Goal: Task Accomplishment & Management: Complete application form

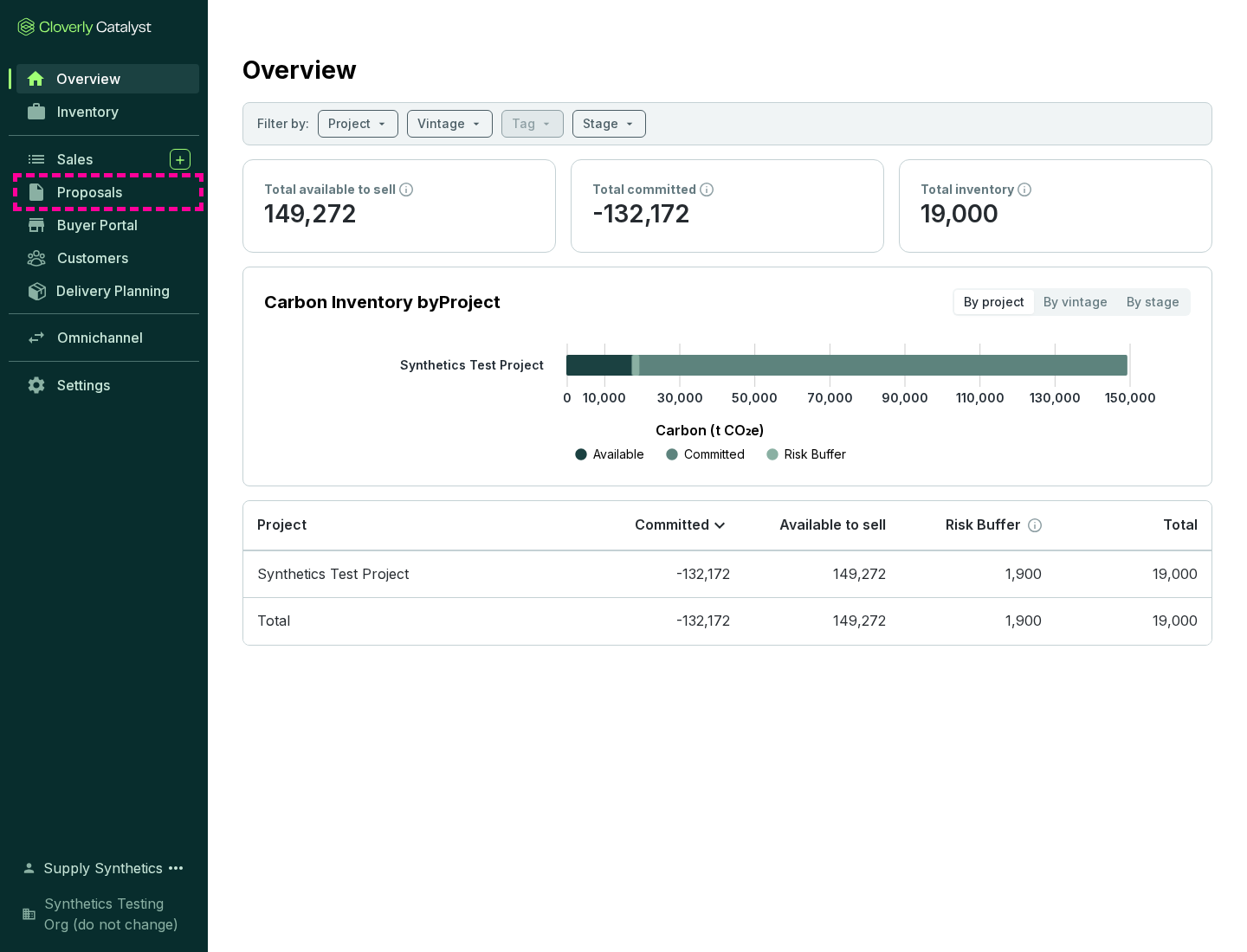
click at [109, 192] on span "Proposals" at bounding box center [90, 192] width 65 height 18
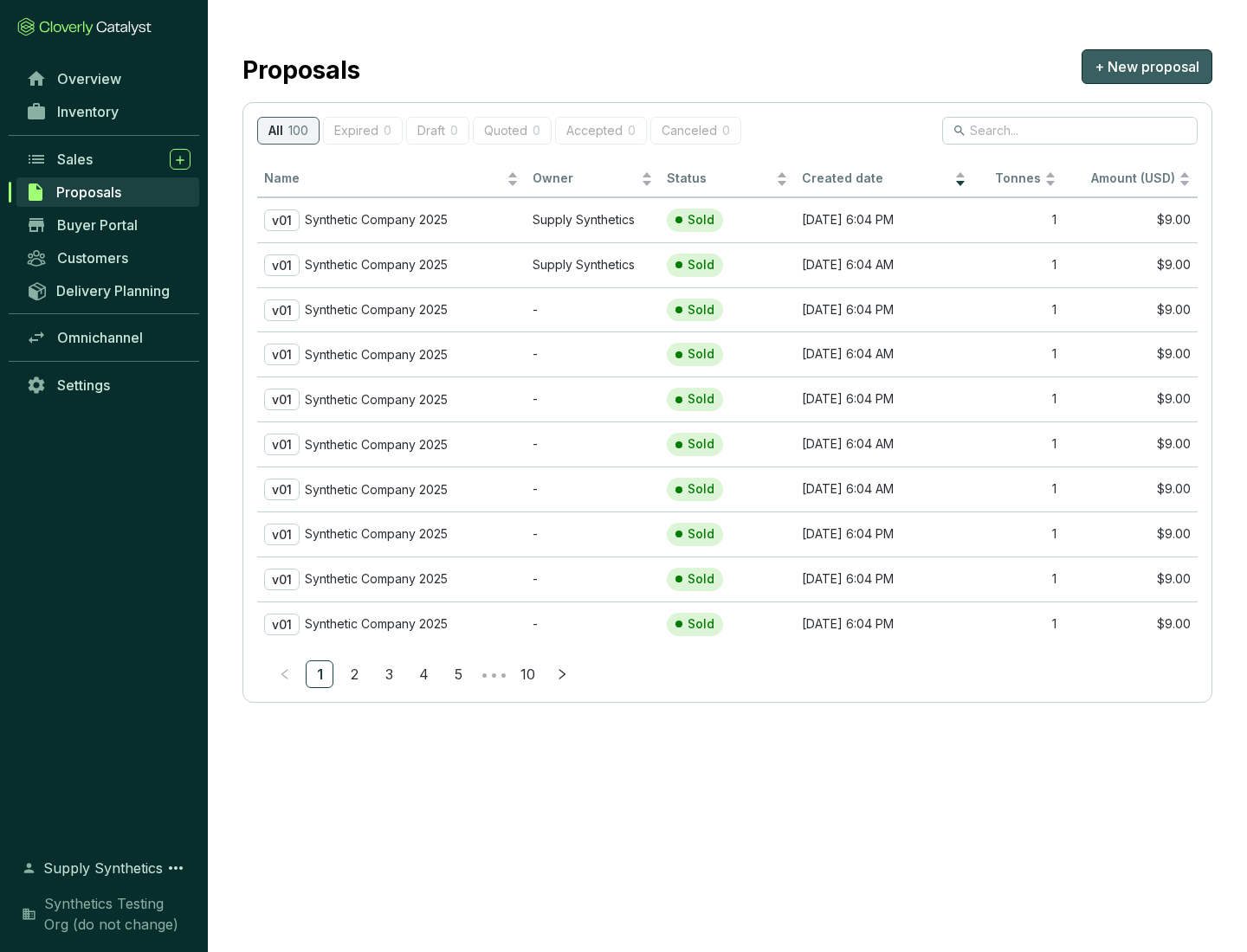
click at [1146, 67] on span "+ New proposal" at bounding box center [1146, 67] width 105 height 20
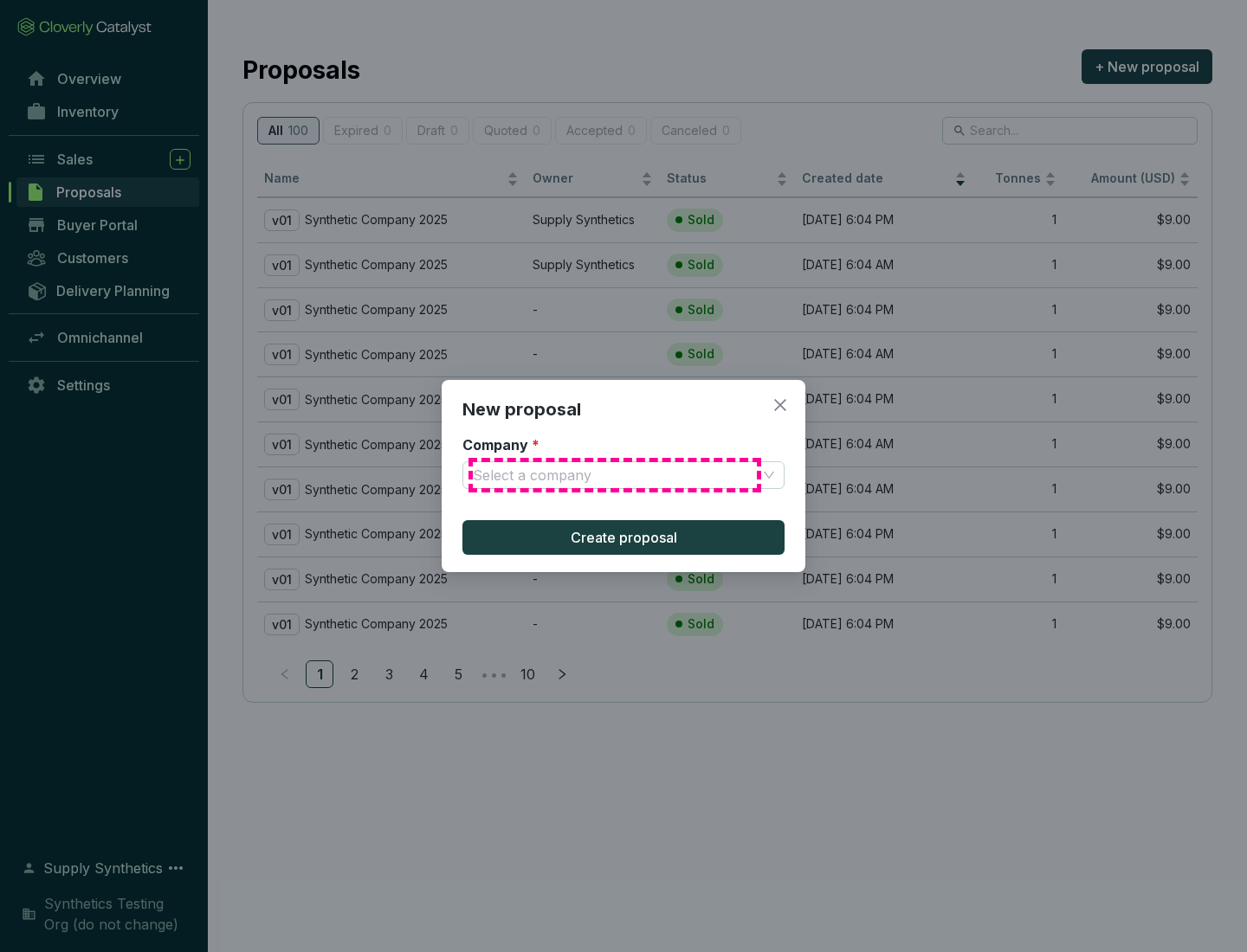
click at [614, 475] on input "Company *" at bounding box center [614, 475] width 284 height 26
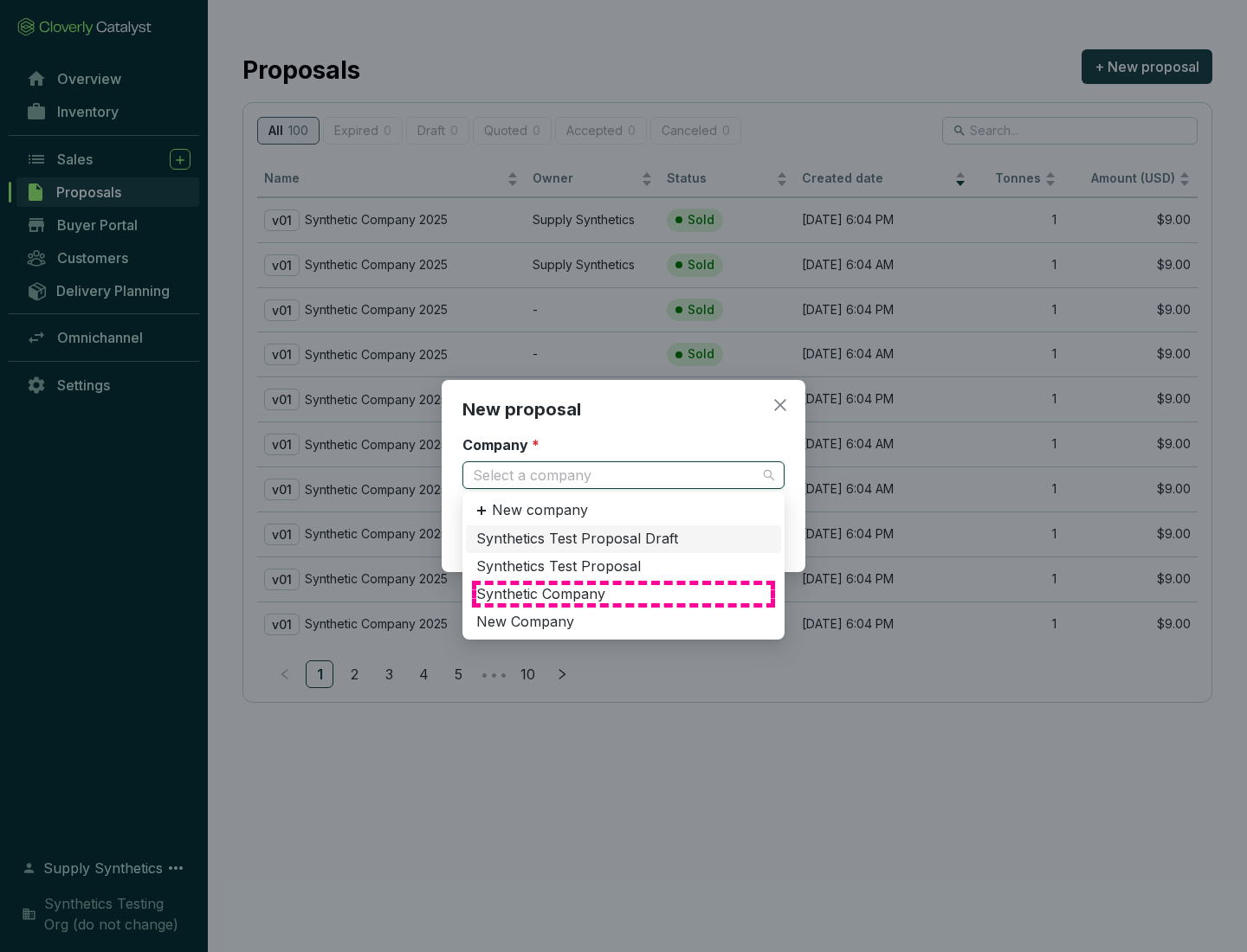
click at [624, 594] on div "Synthetic Company" at bounding box center [623, 595] width 294 height 19
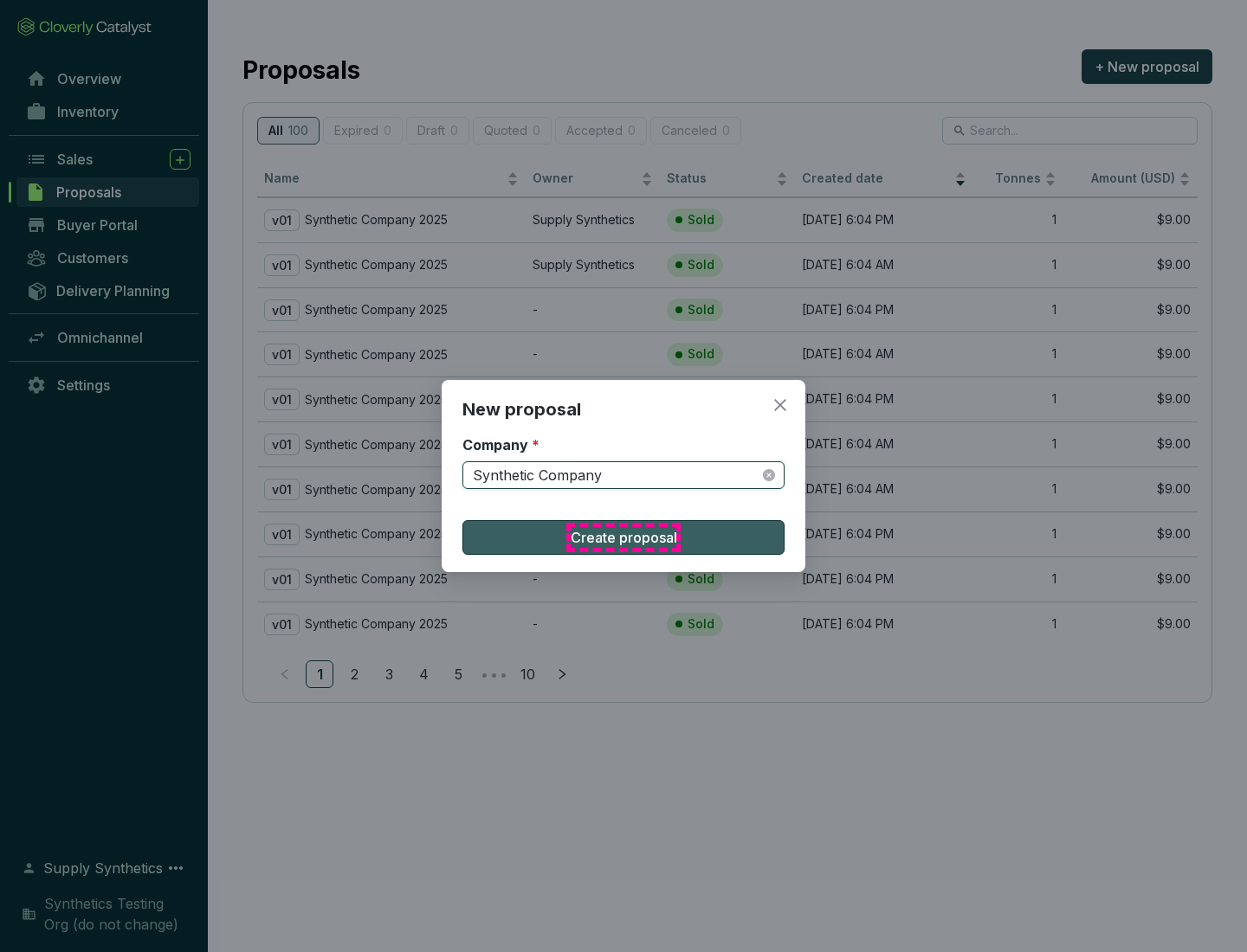
click at [624, 537] on span "Create proposal" at bounding box center [624, 537] width 107 height 20
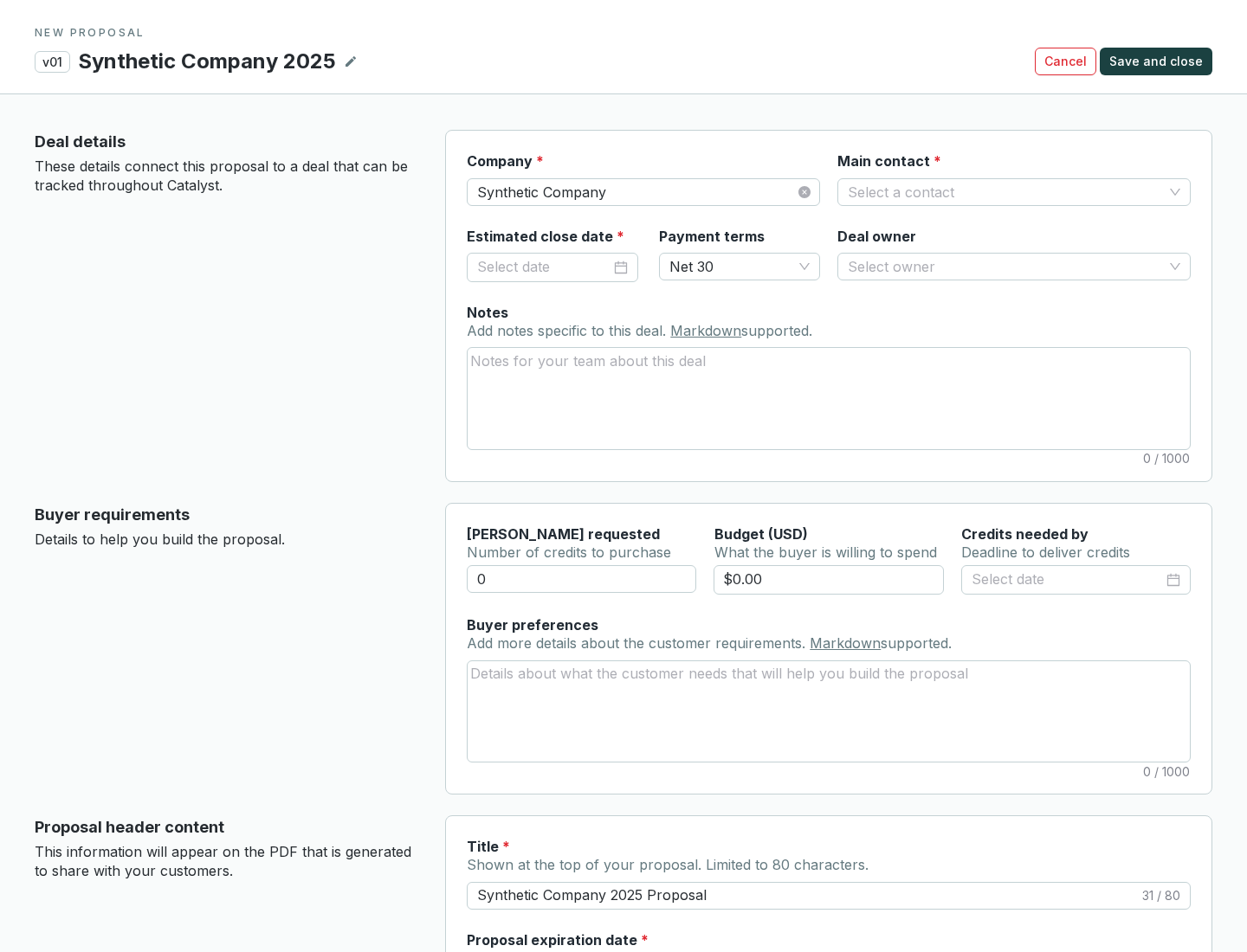
click at [1005, 191] on input "Main contact *" at bounding box center [1005, 192] width 315 height 26
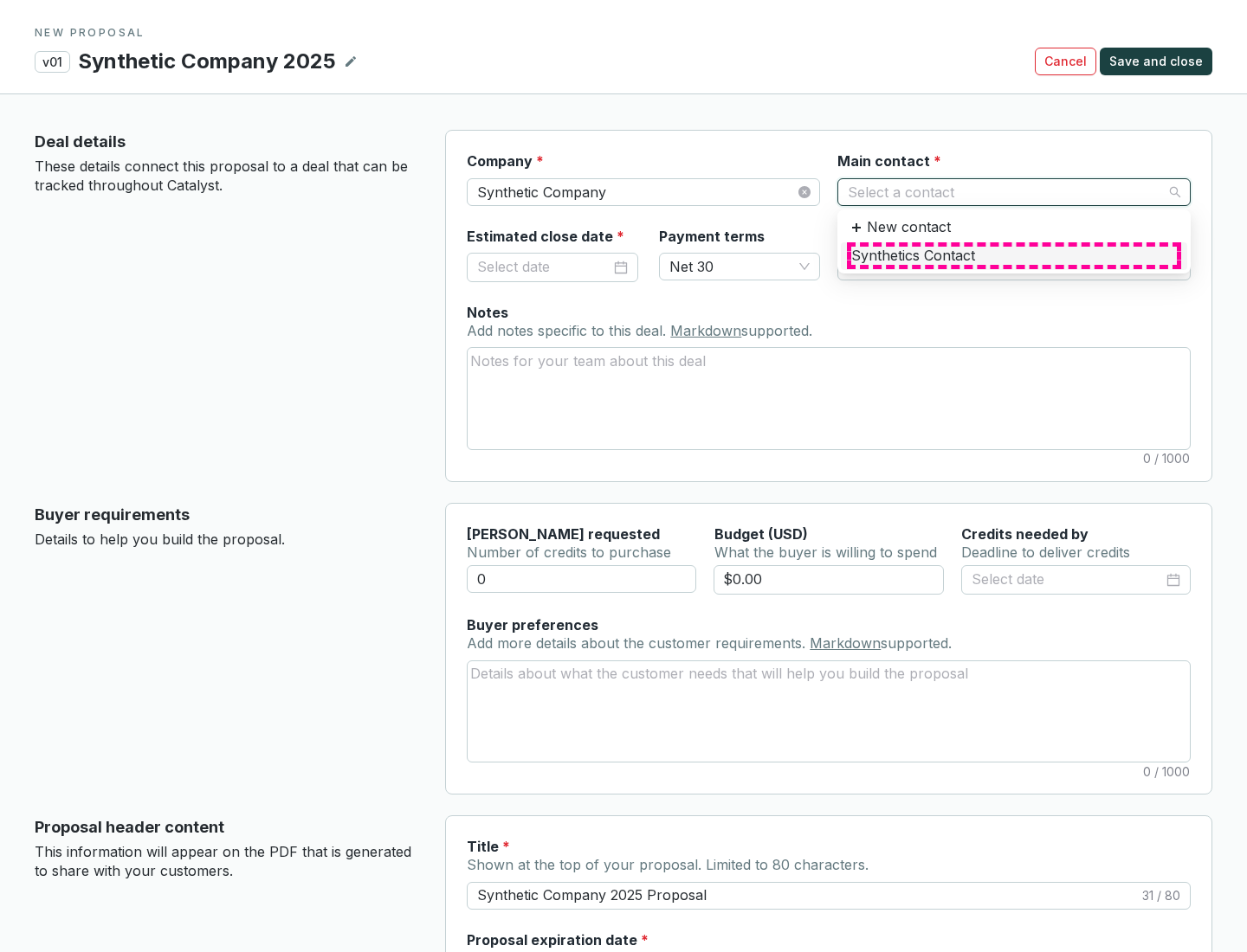
click at [1013, 255] on div "Synthetics Contact" at bounding box center [1013, 256] width 326 height 19
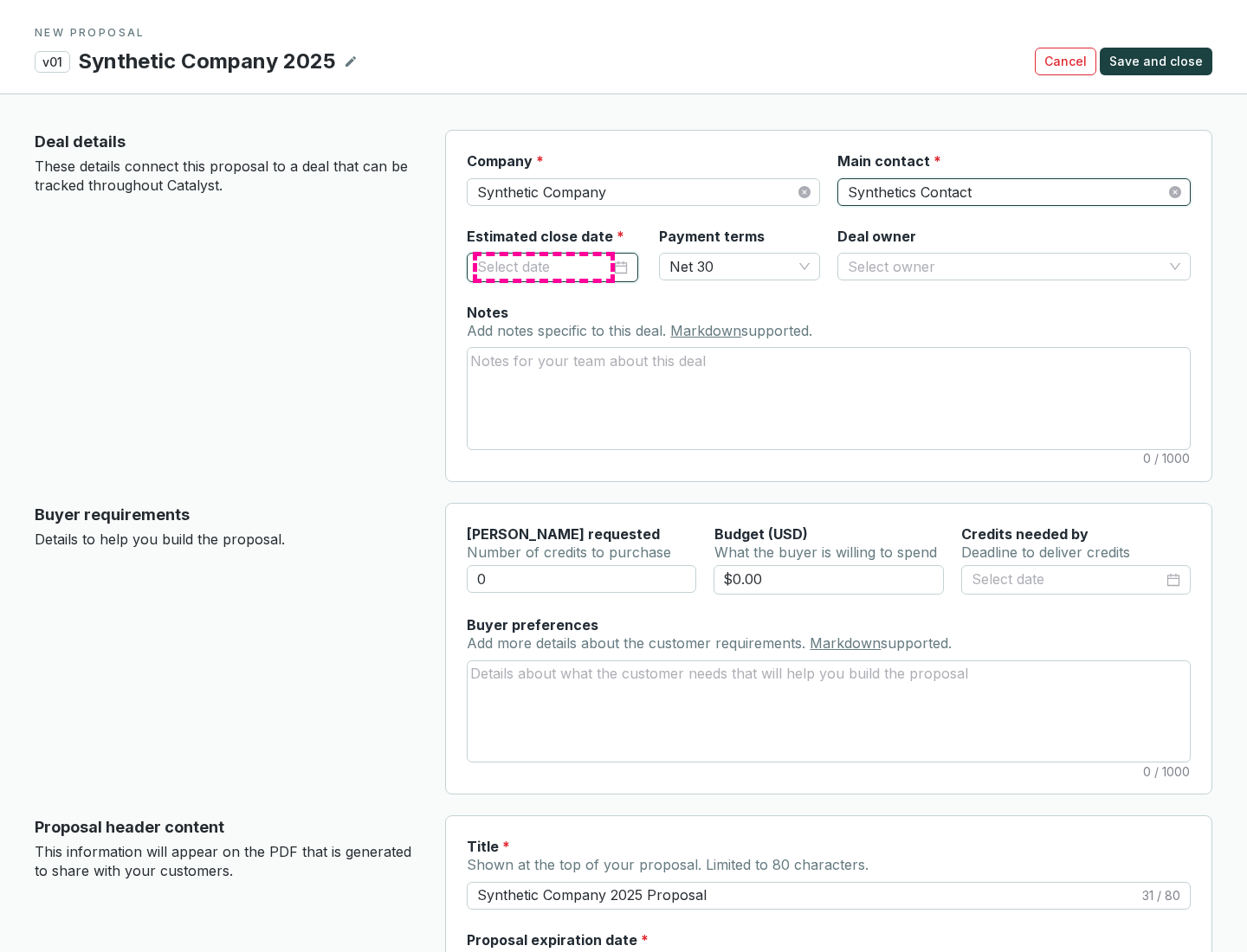
click at [544, 266] on input "Estimated close date *" at bounding box center [544, 267] width 134 height 22
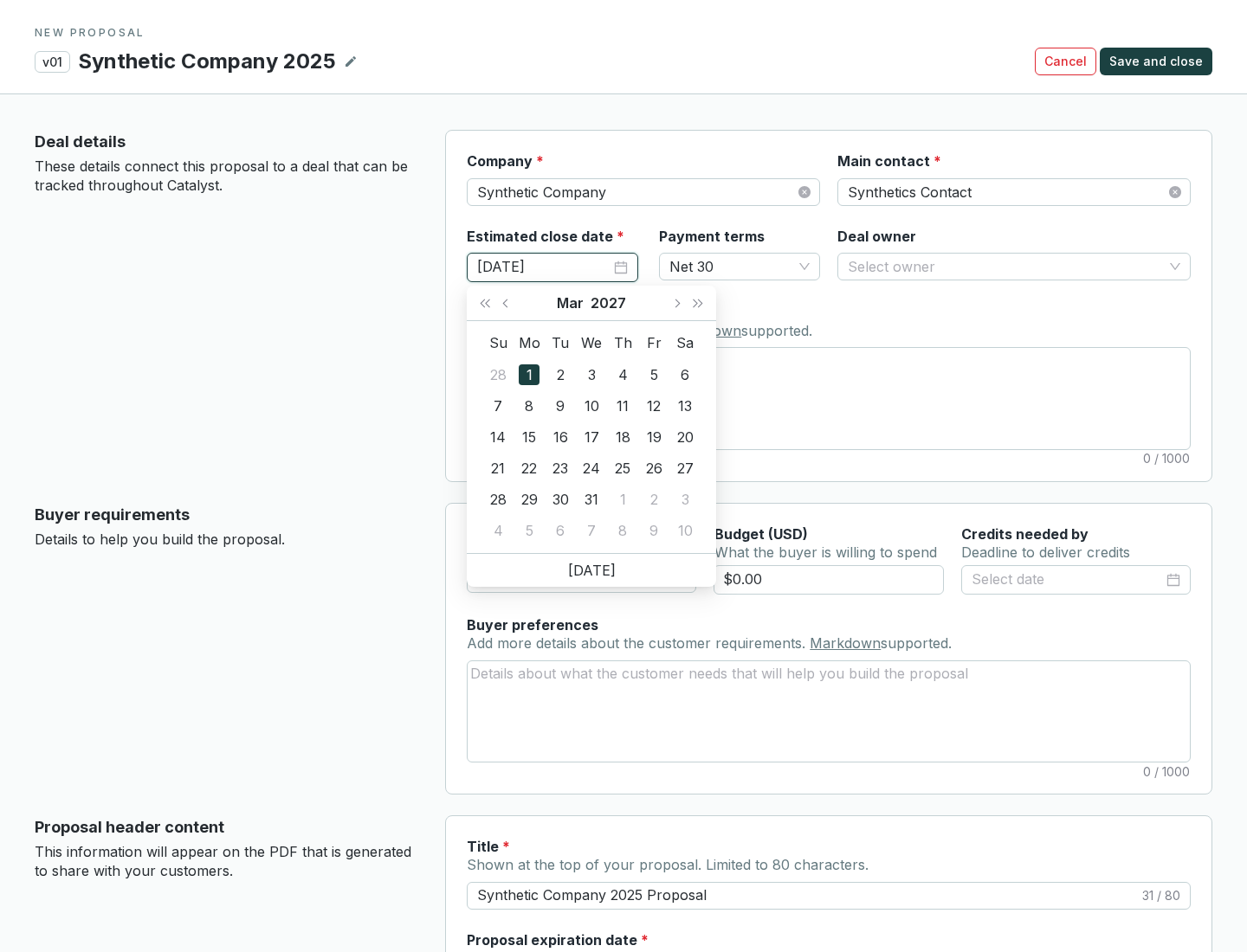
type input "[DATE]"
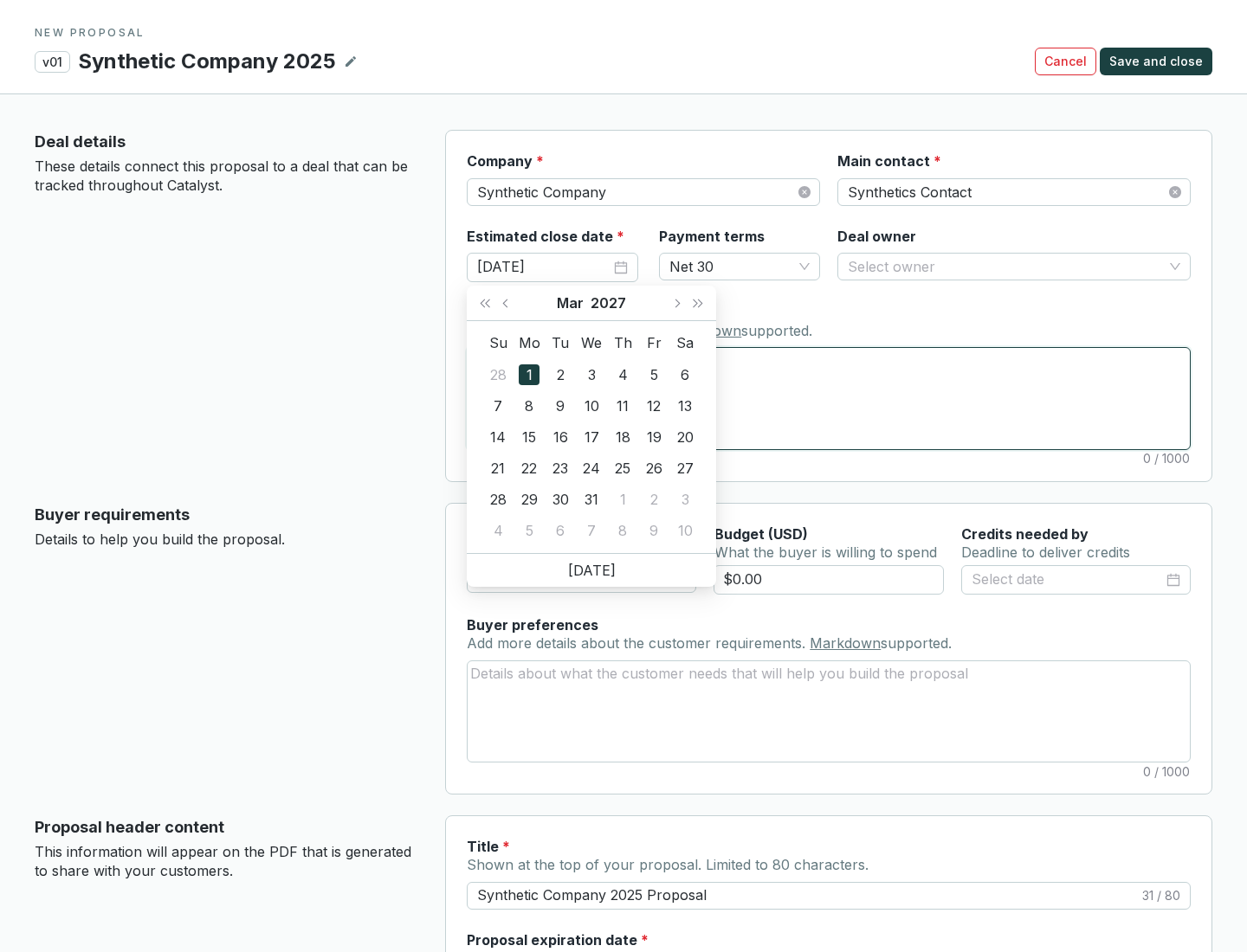
click at [829, 398] on textarea "Notes Add notes specific to this deal. Markdown supported." at bounding box center [829, 398] width 722 height 100
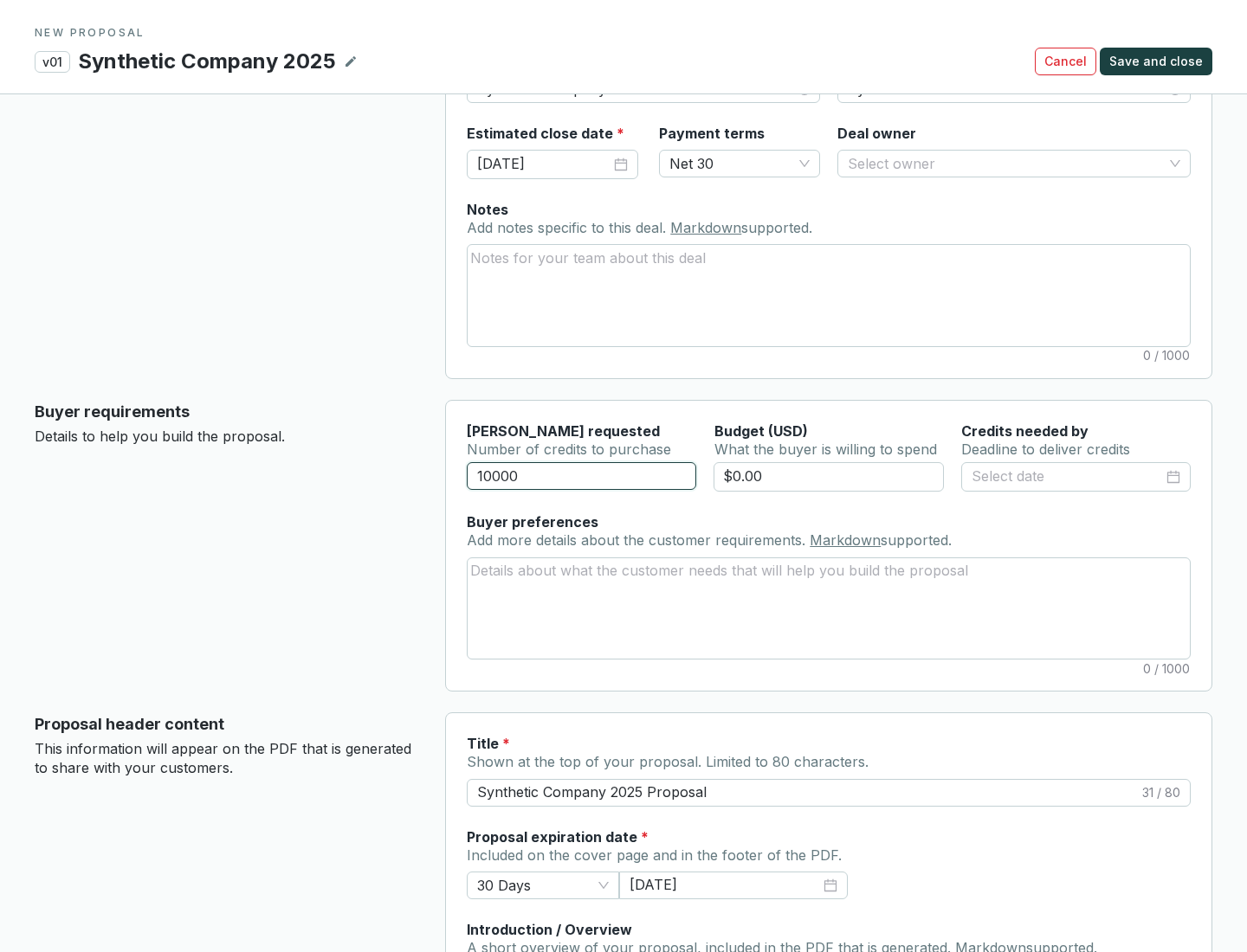
scroll to position [104, 0]
type input "10000"
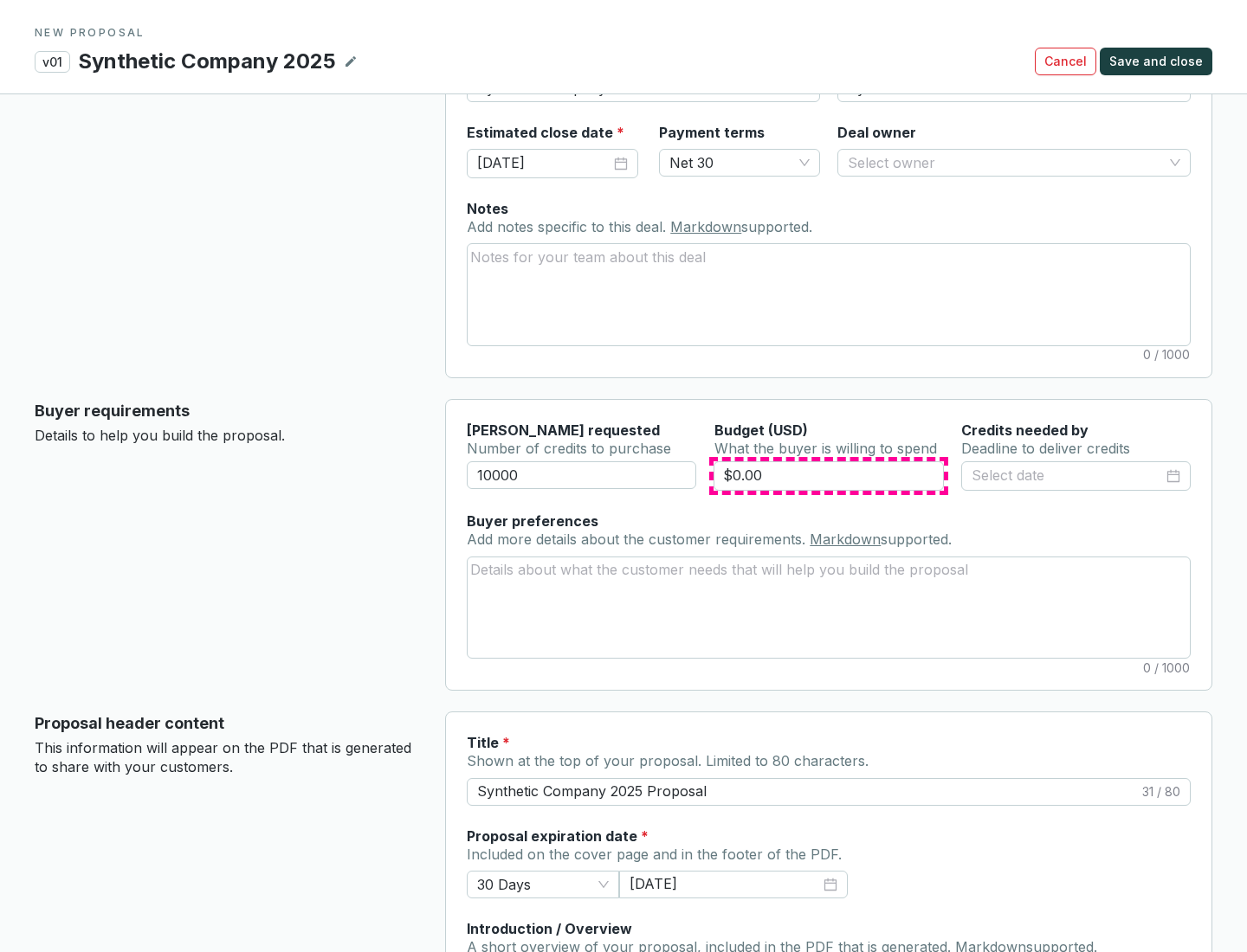
type input "$0.00"
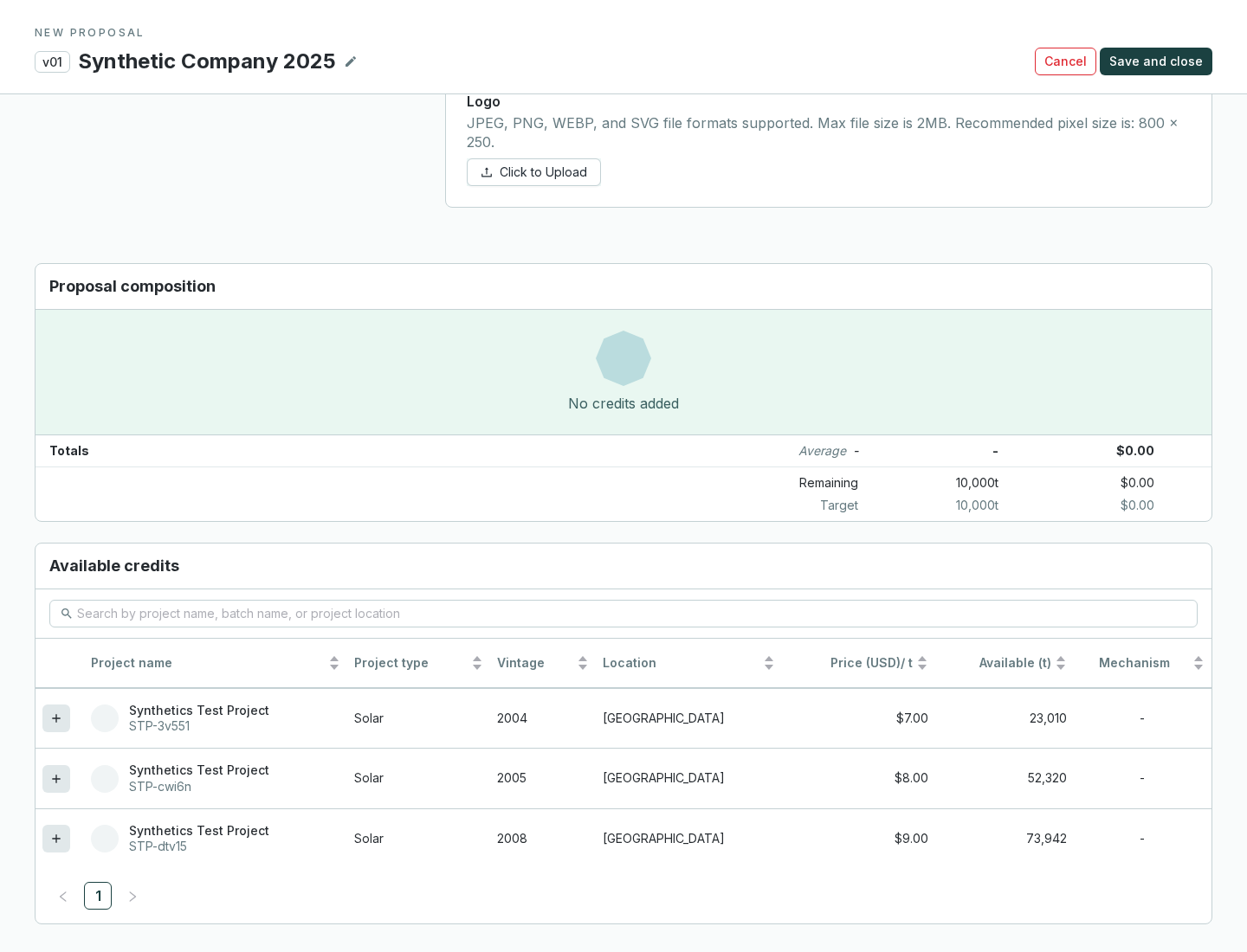
click at [57, 839] on icon at bounding box center [56, 838] width 7 height 7
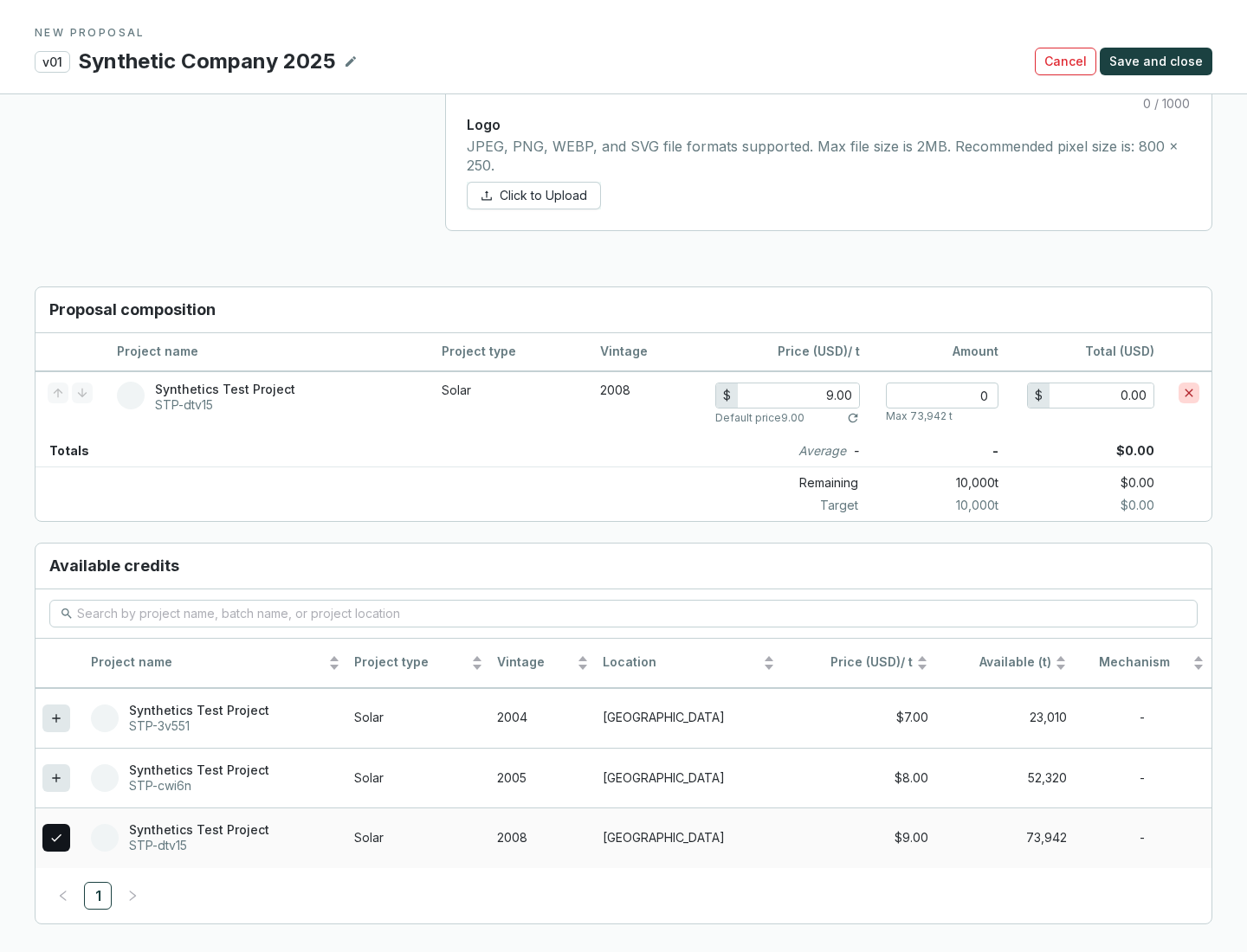
scroll to position [996, 0]
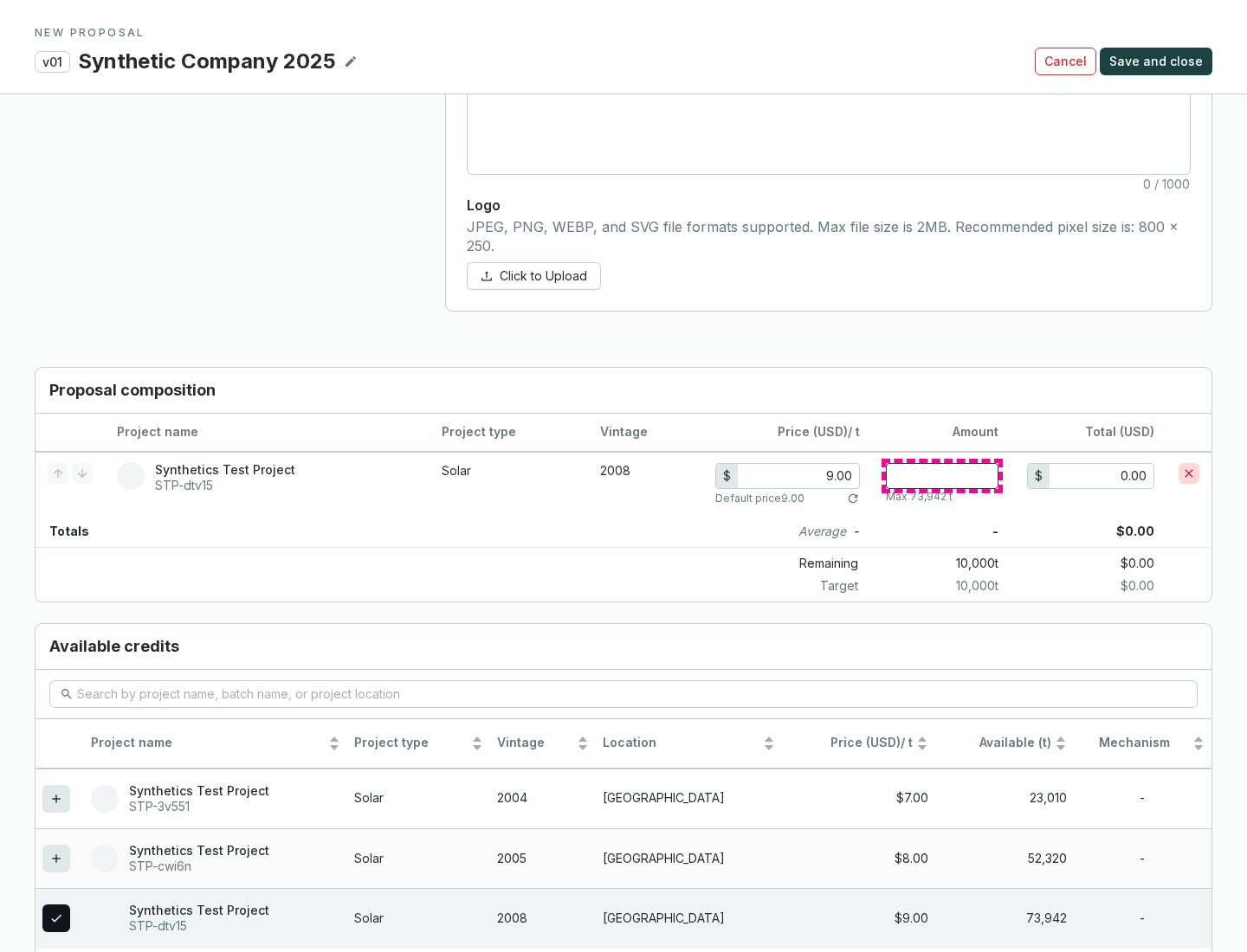
type input "1"
type input "9.00"
type input "1"
click at [1158, 61] on span "Save and close" at bounding box center [1155, 61] width 94 height 18
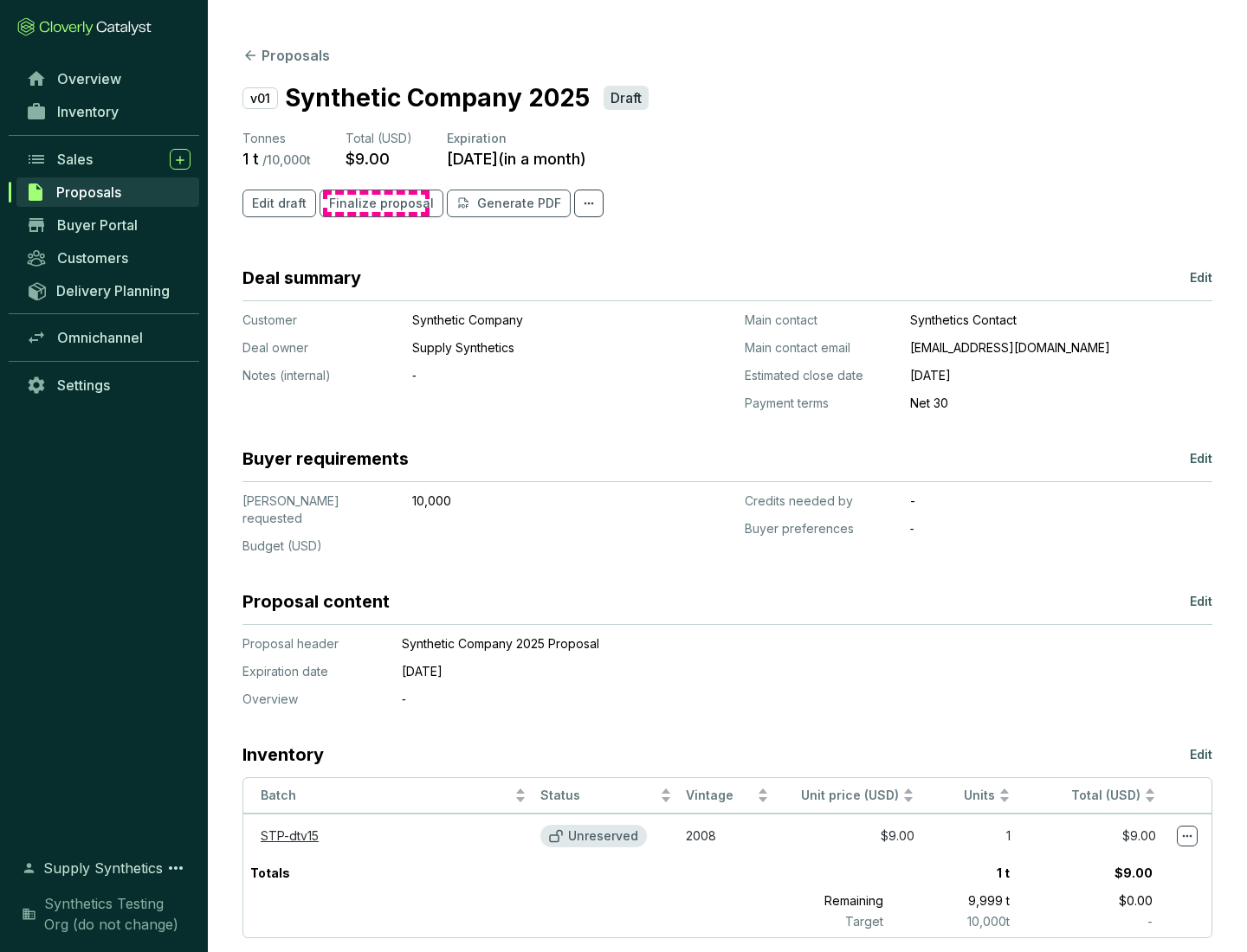
click at [376, 203] on span "Finalize proposal" at bounding box center [381, 203] width 105 height 18
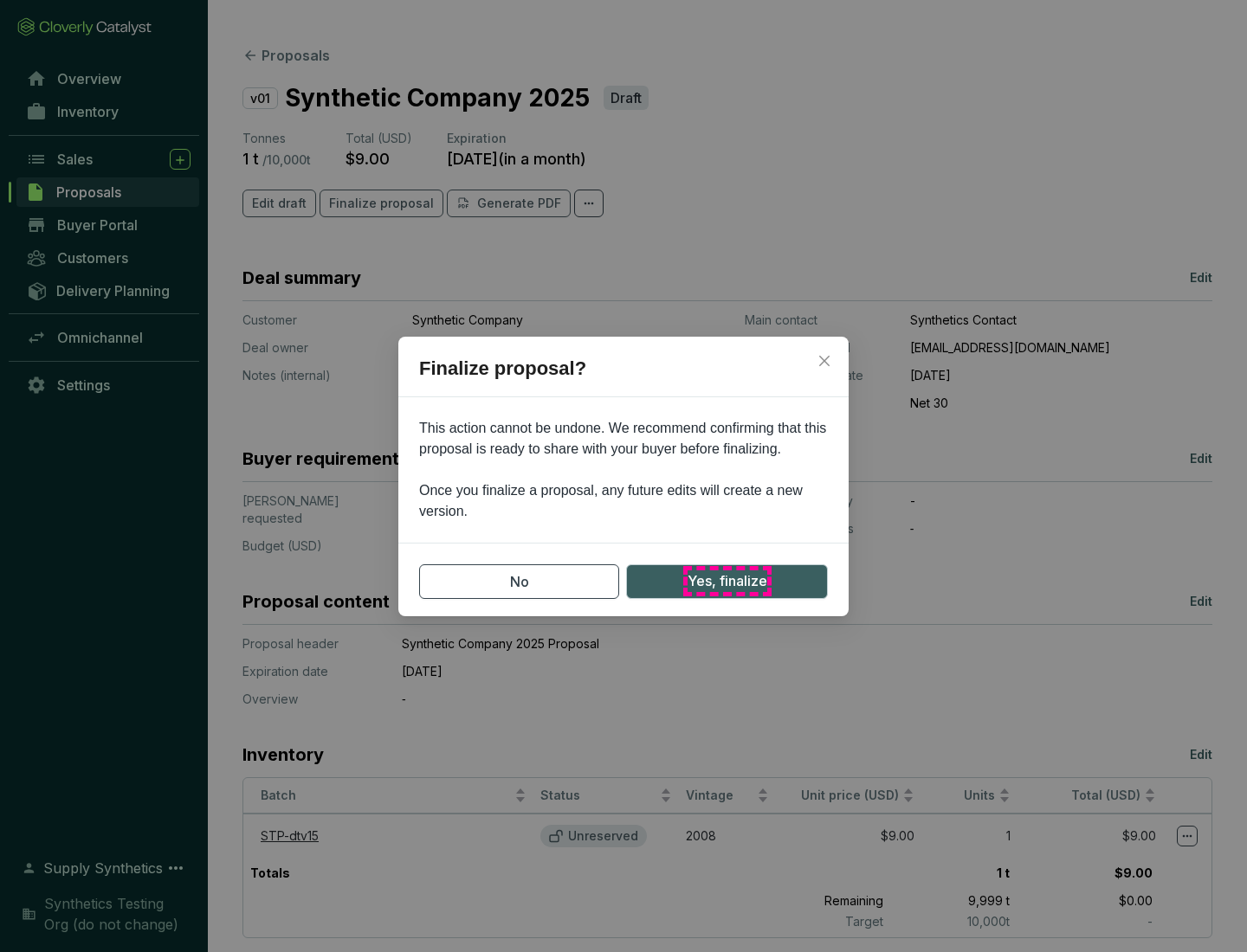
click at [726, 581] on span "Yes, finalize" at bounding box center [727, 581] width 80 height 21
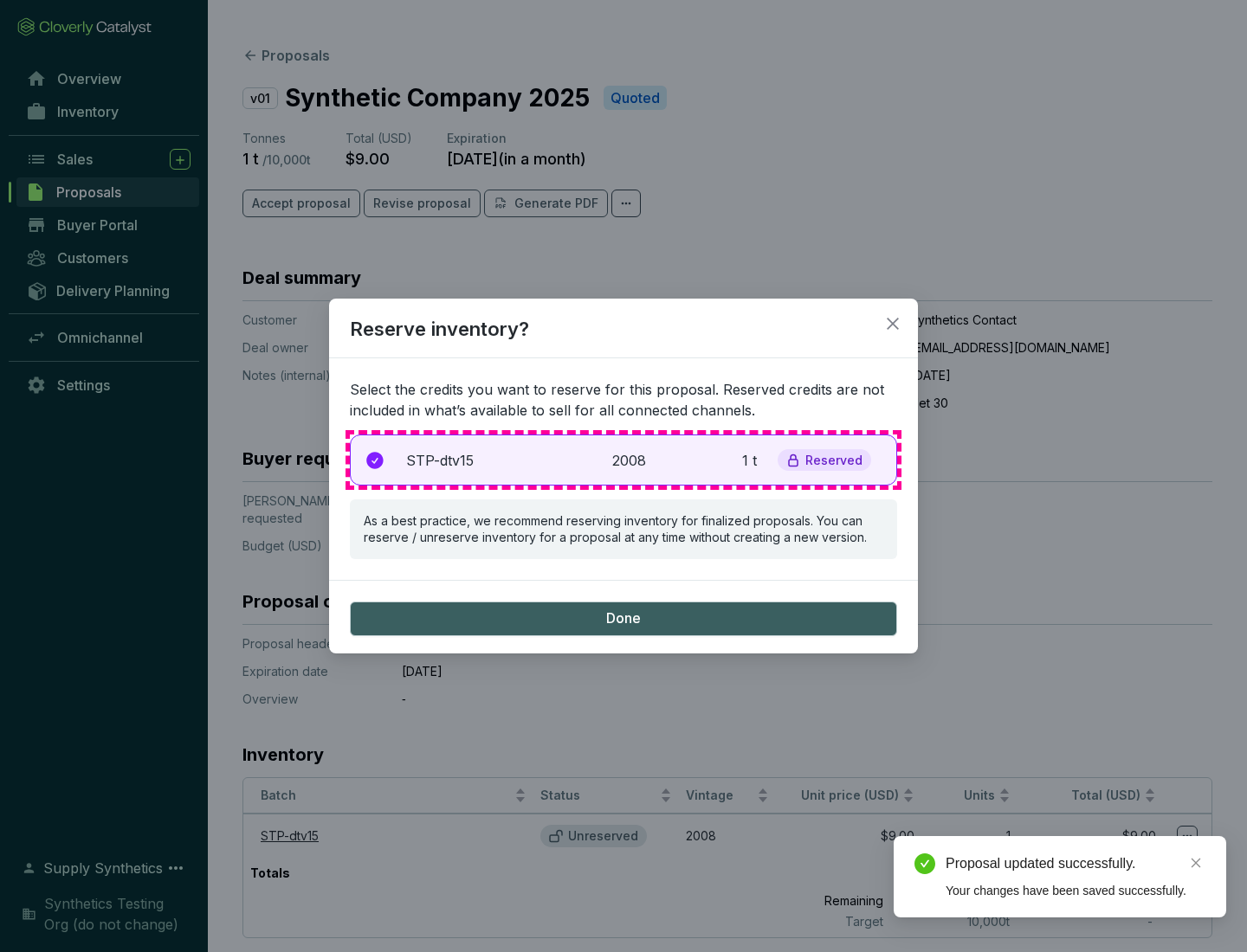
click at [624, 459] on p "2008" at bounding box center [631, 460] width 38 height 20
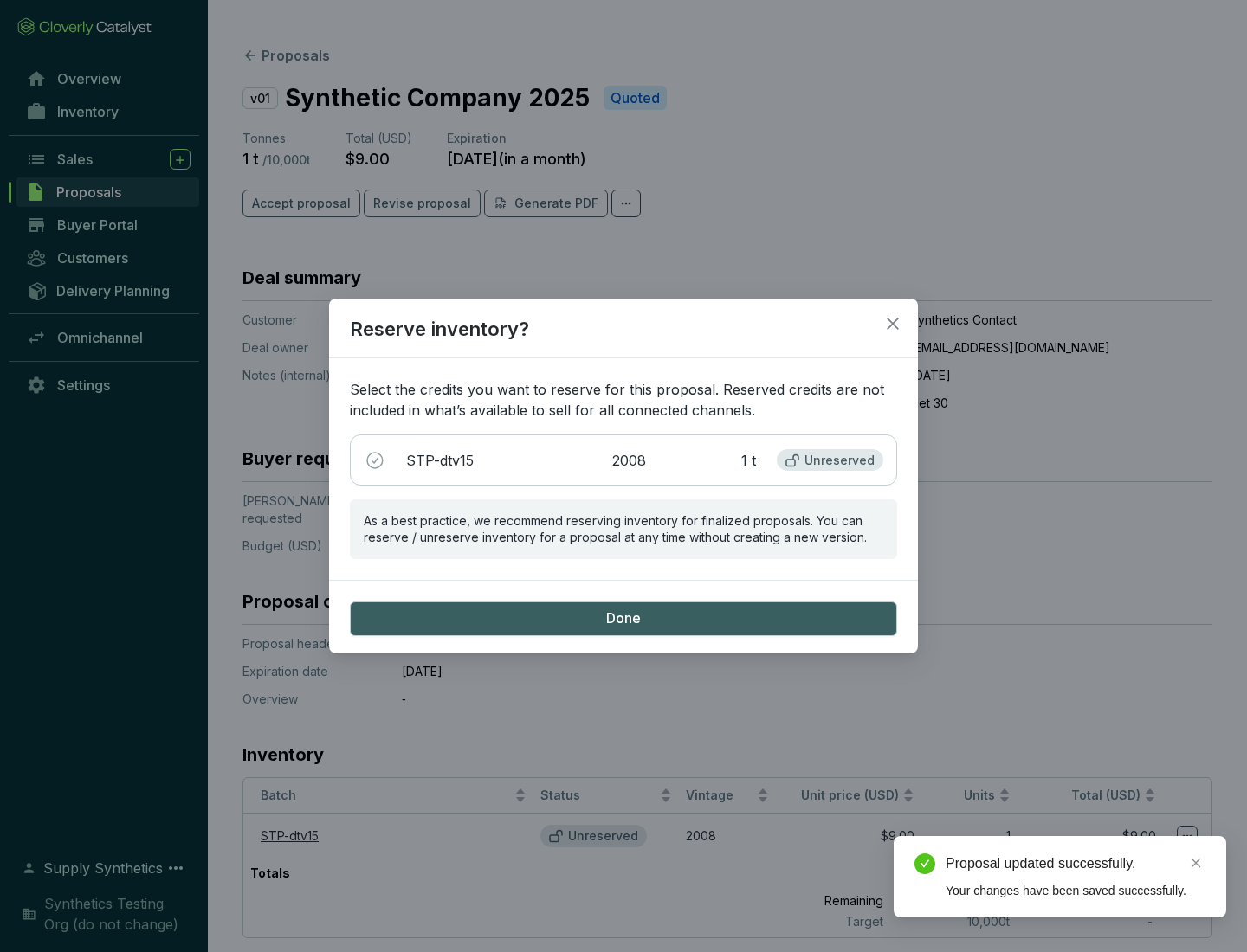
click at [624, 618] on span "Done" at bounding box center [623, 619] width 34 height 19
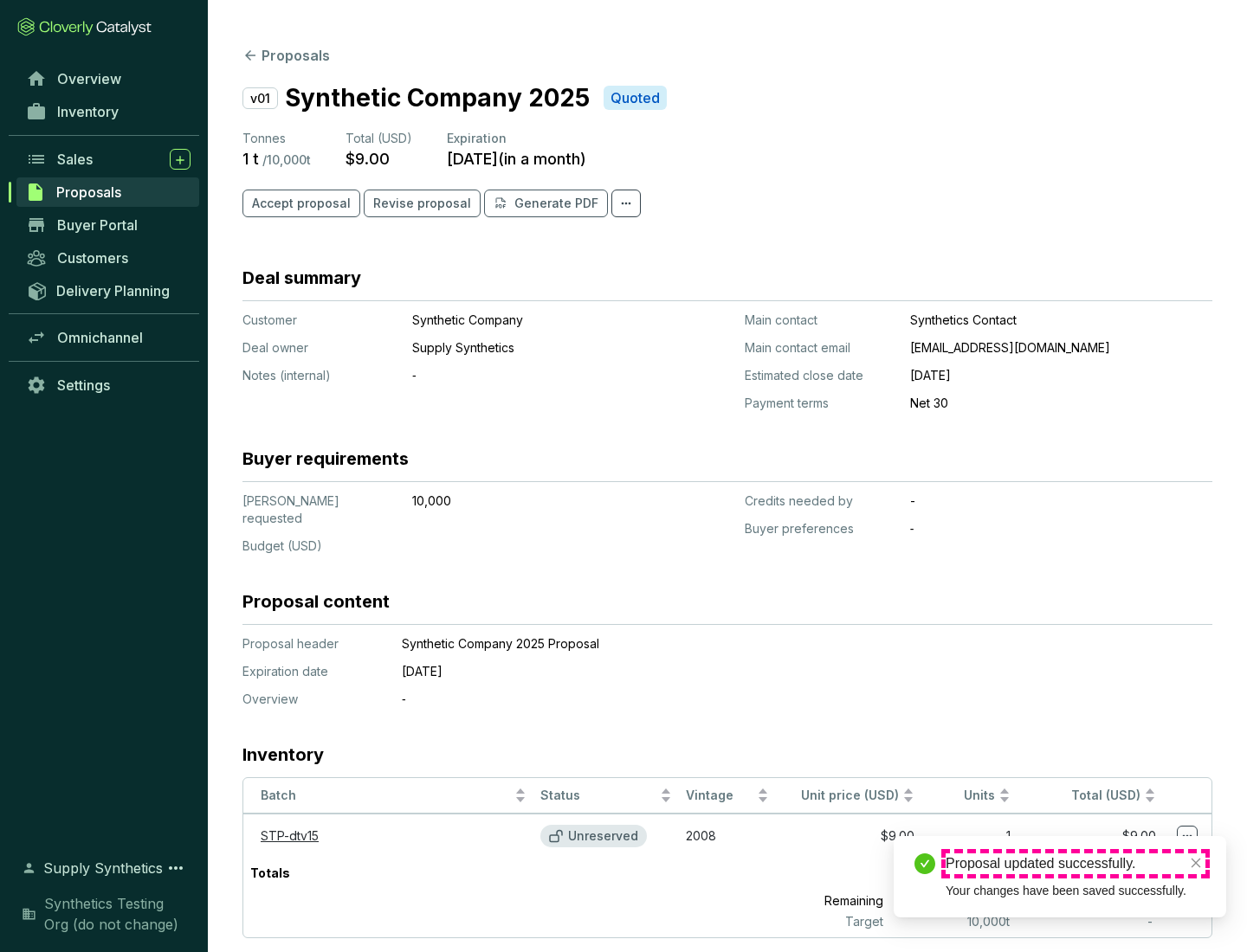
click at [1075, 864] on div "Proposal updated successfully." at bounding box center [1075, 864] width 260 height 20
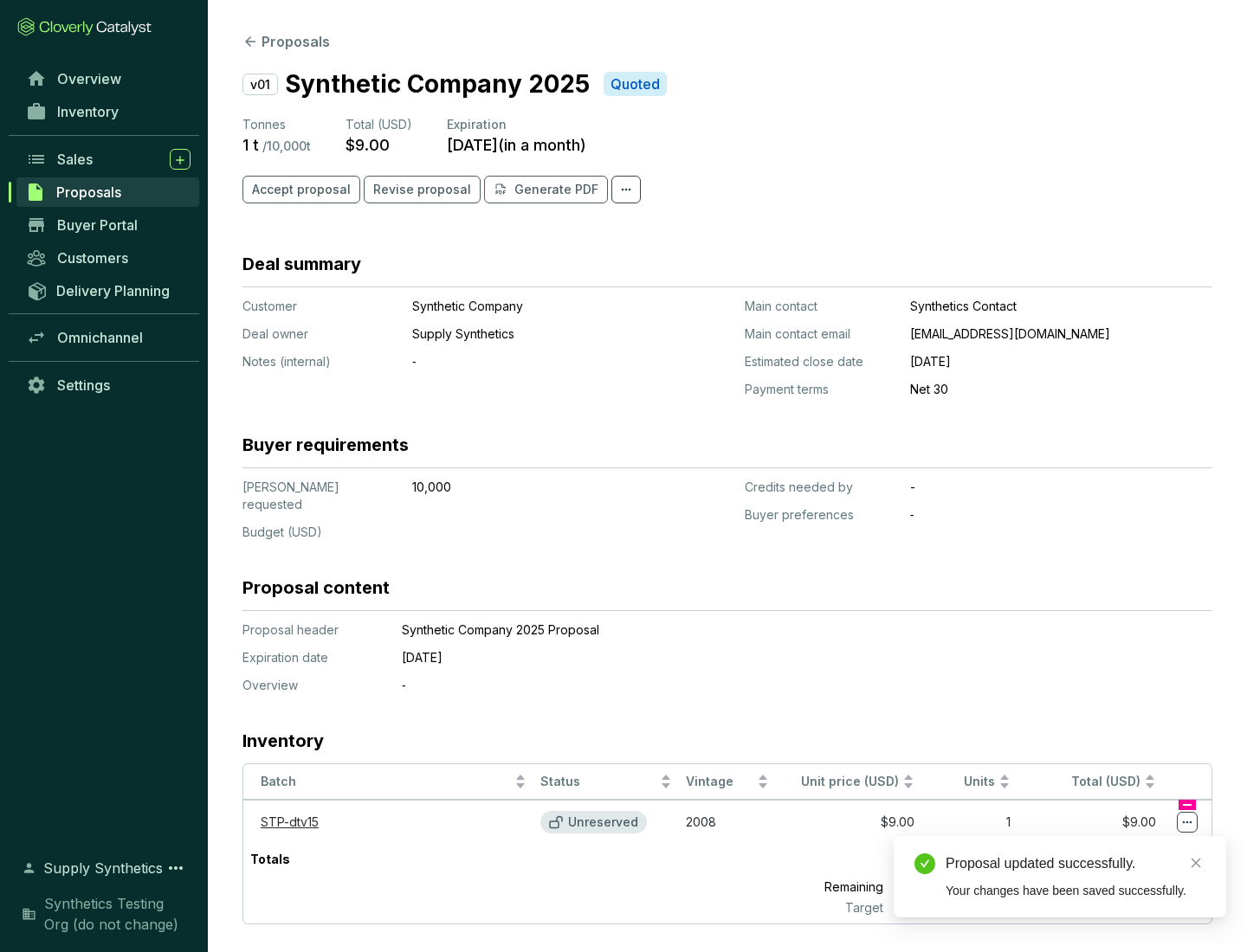
click at [1187, 821] on icon at bounding box center [1187, 822] width 9 height 3
click at [1134, 844] on div "Proposal updated successfully. Your changes have been saved successfully." at bounding box center [1060, 877] width 332 height 82
click at [1075, 864] on div "Proposal updated successfully." at bounding box center [1075, 864] width 260 height 20
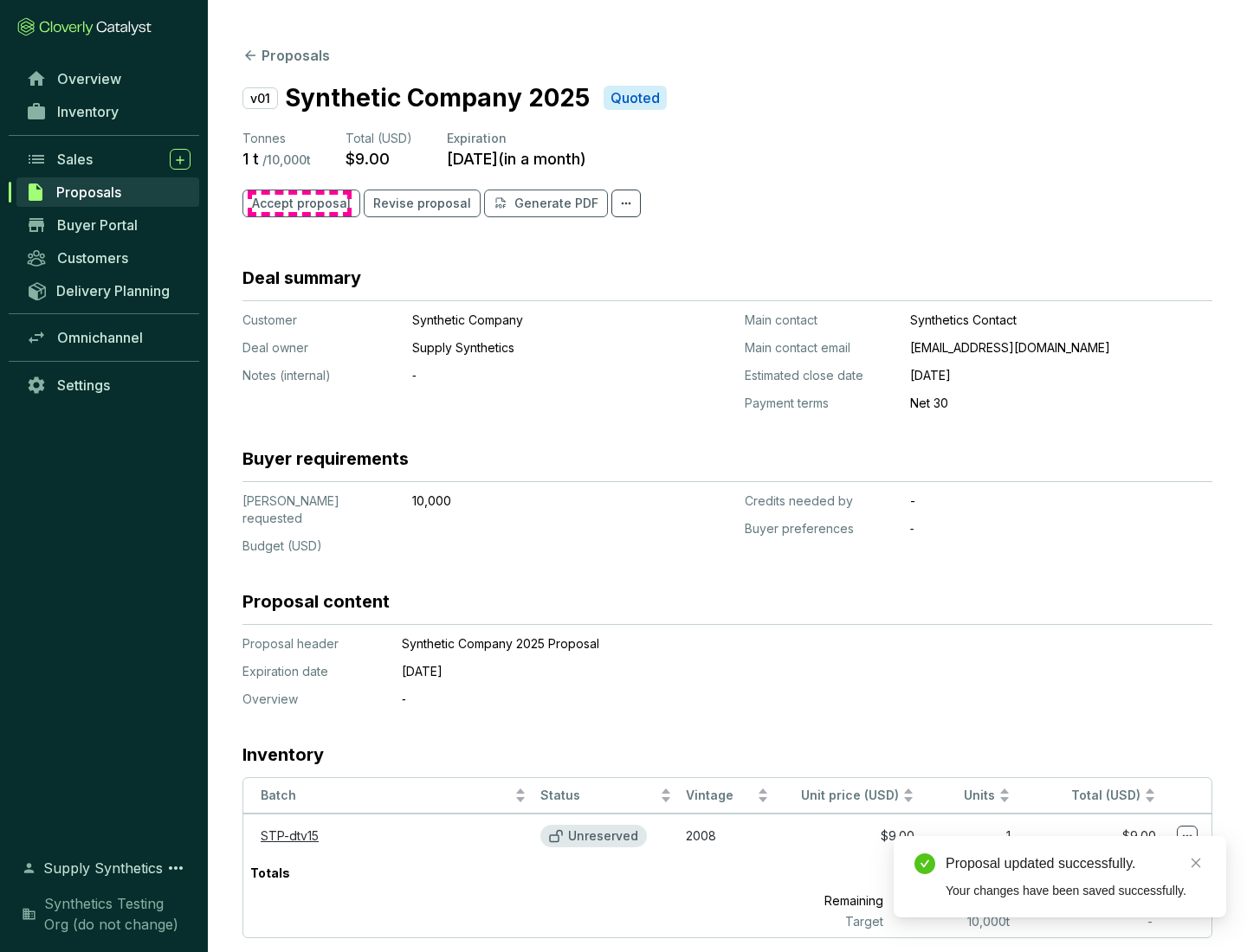
click at [299, 203] on span "Accept proposal" at bounding box center [302, 203] width 98 height 18
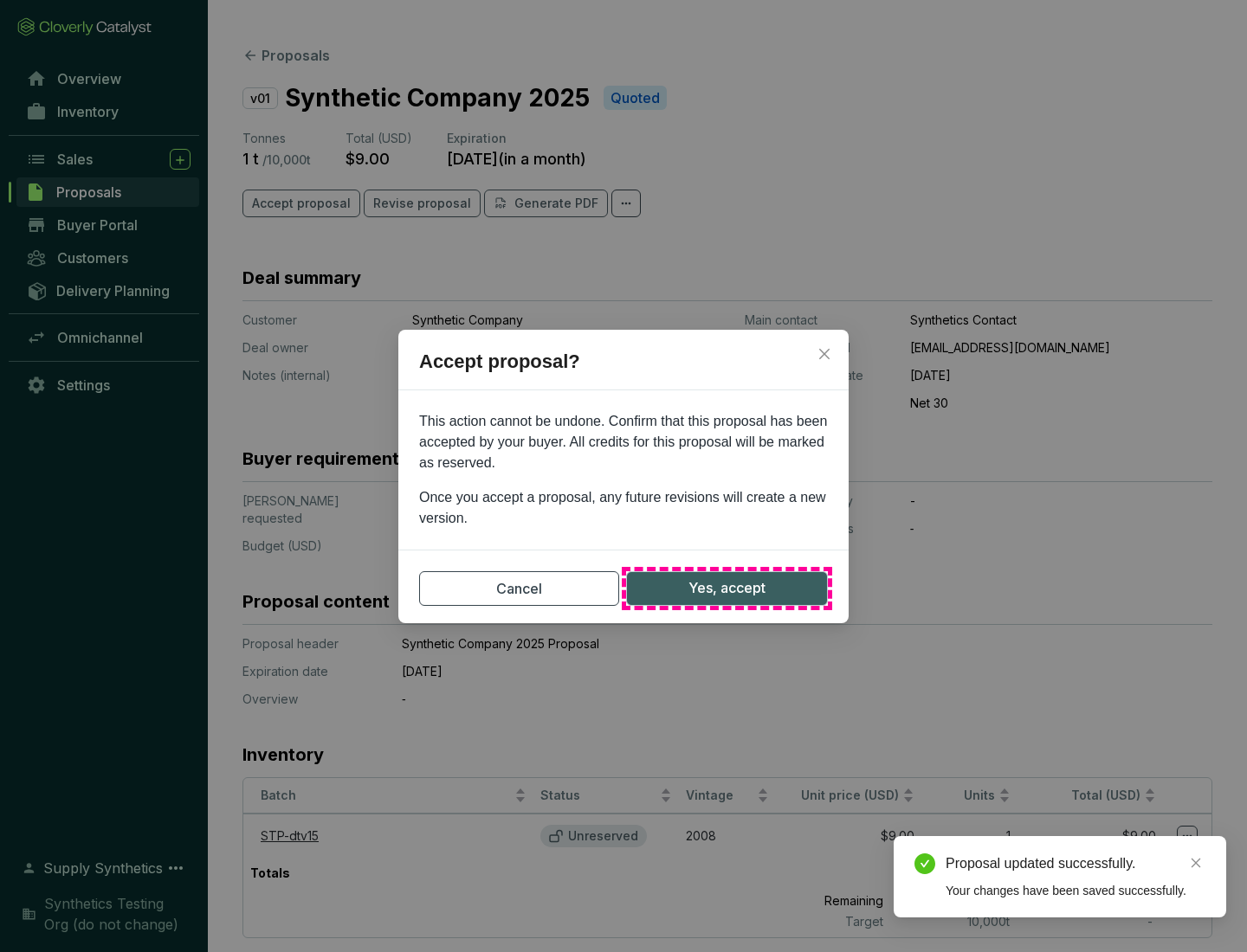
click at [726, 588] on span "Yes, accept" at bounding box center [726, 587] width 77 height 21
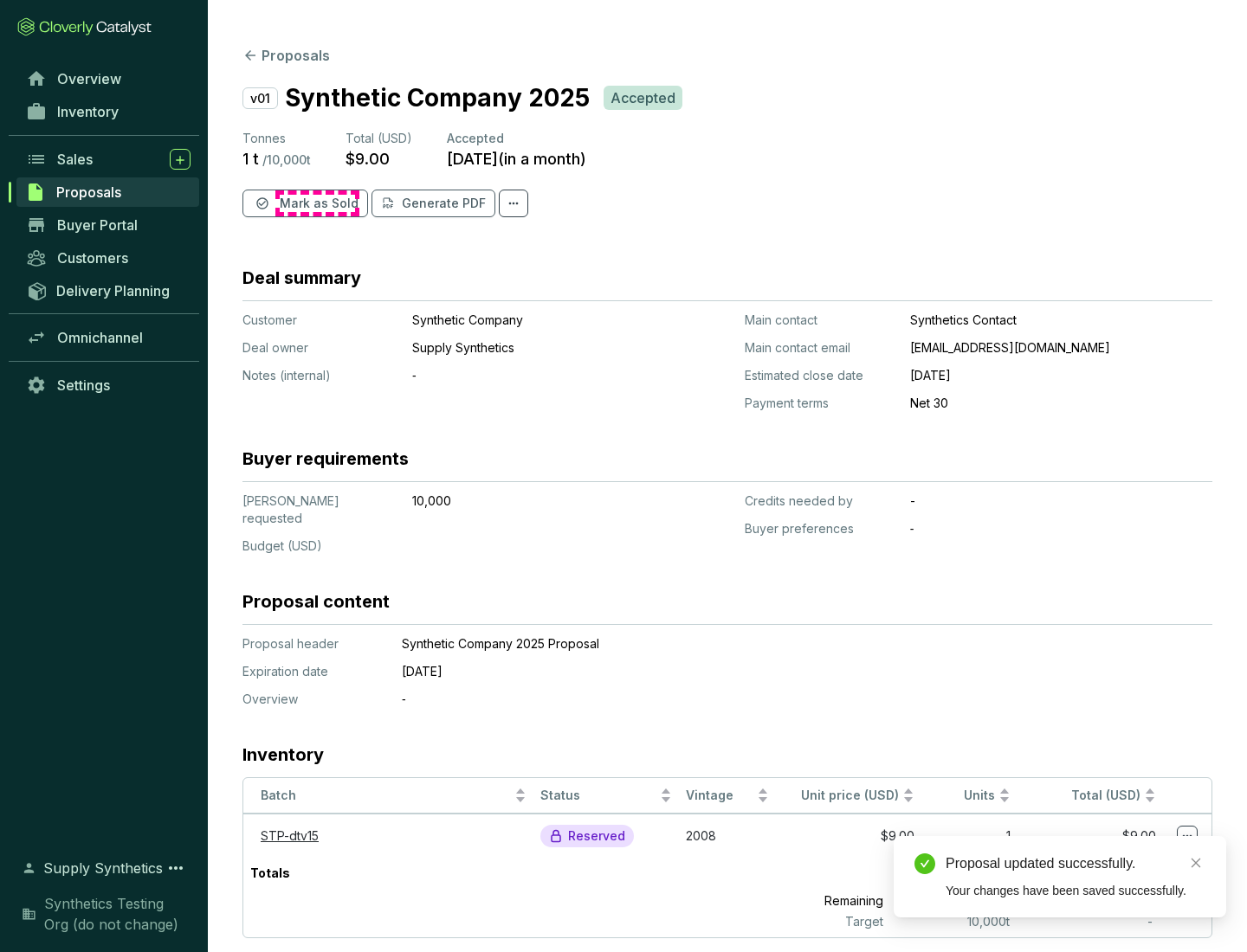
click at [316, 203] on span "Mark as Sold" at bounding box center [318, 203] width 79 height 18
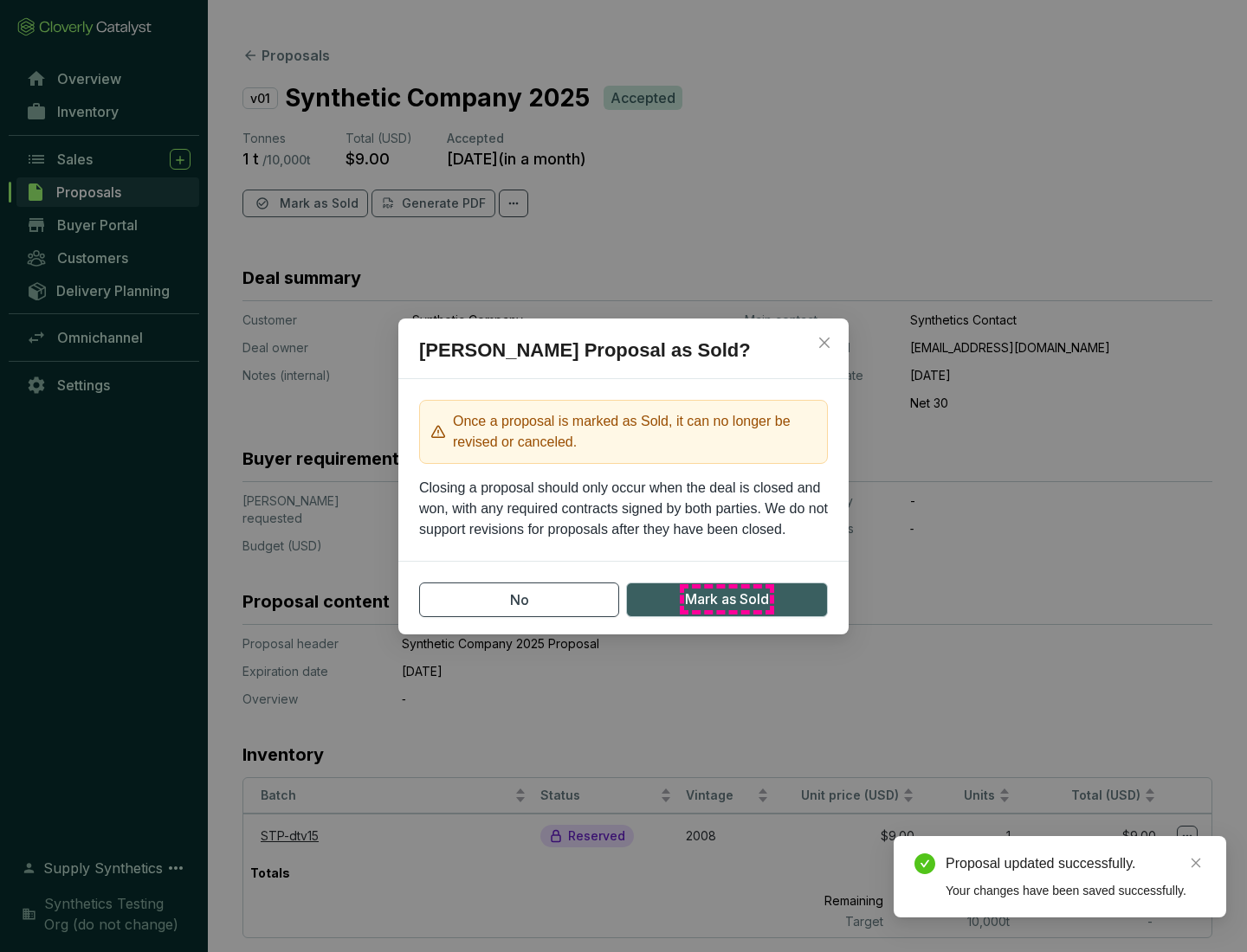
click at [726, 599] on span "Mark as Sold" at bounding box center [726, 598] width 84 height 21
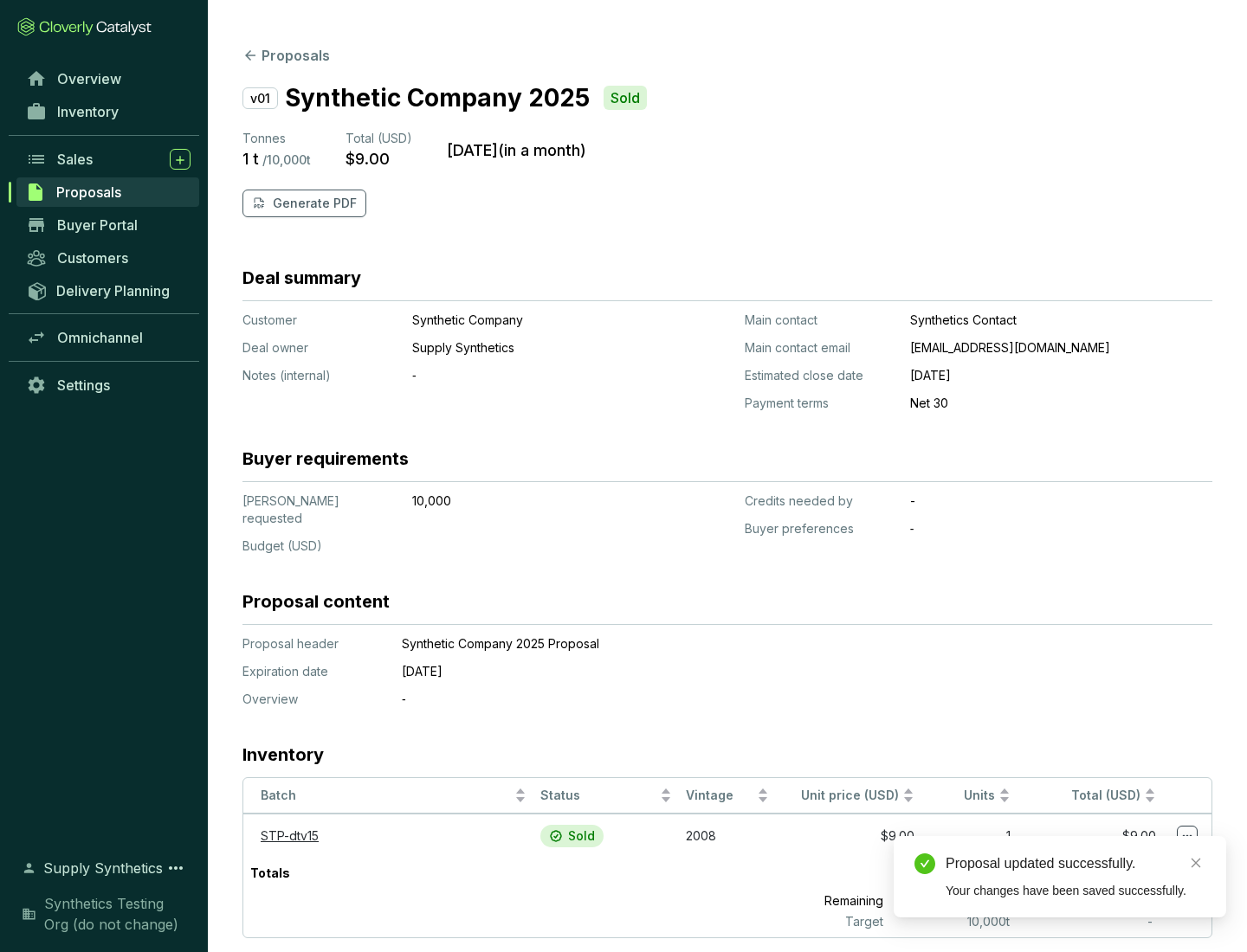
click at [313, 203] on p "Generate PDF" at bounding box center [315, 203] width 84 height 18
click at [1075, 864] on div "Proposal updated successfully." at bounding box center [1075, 864] width 260 height 20
